Goal: Task Accomplishment & Management: Use online tool/utility

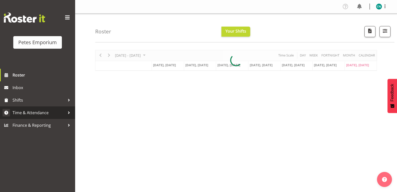
click at [44, 108] on link "Time & Attendance" at bounding box center [37, 112] width 75 height 13
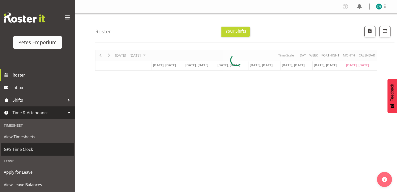
click at [30, 146] on span "GPS Time Clock" at bounding box center [38, 149] width 68 height 8
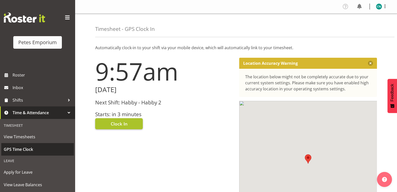
click at [129, 121] on button "Clock In" at bounding box center [119, 123] width 48 height 11
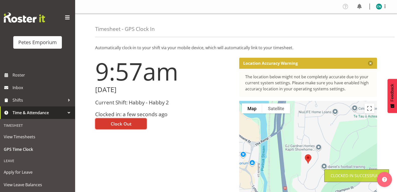
click at [376, 7] on img at bounding box center [379, 7] width 6 height 6
click at [356, 30] on link "Log Out" at bounding box center [364, 26] width 48 height 9
